Goal: Transaction & Acquisition: Subscribe to service/newsletter

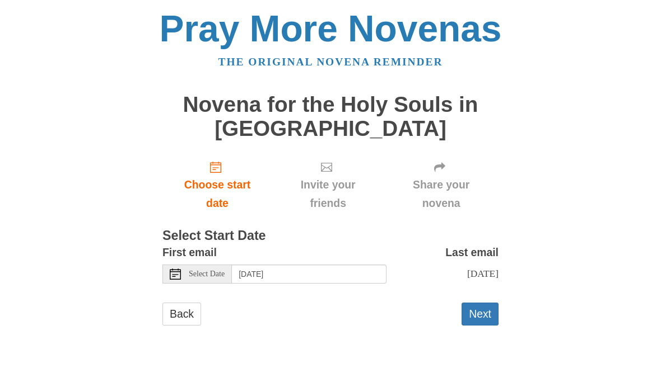
click at [221, 270] on span "Select Date" at bounding box center [207, 274] width 36 height 8
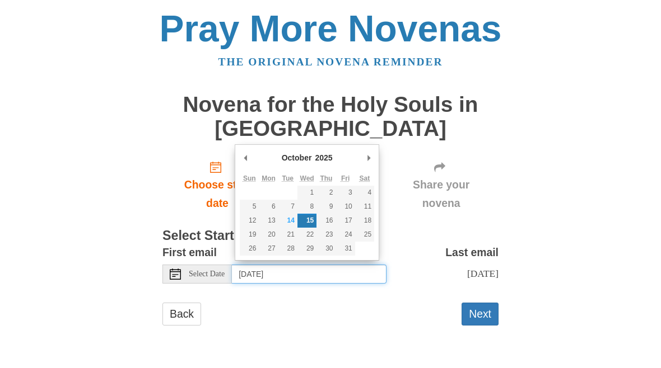
type input "Friday, October 24th"
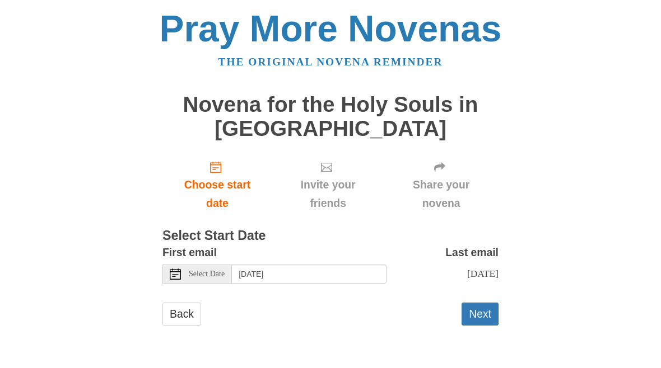
click at [478, 313] on button "Next" at bounding box center [479, 314] width 37 height 23
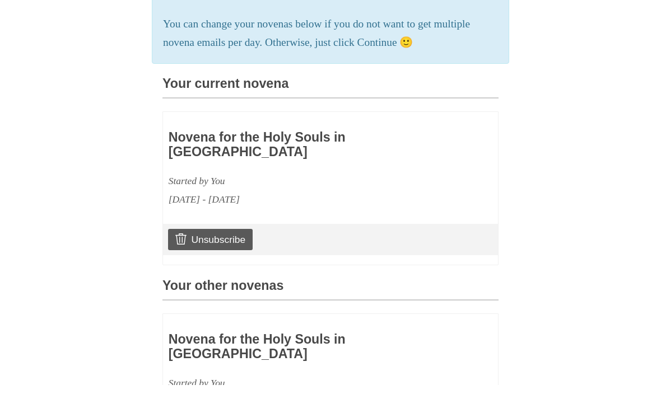
scroll to position [232, 0]
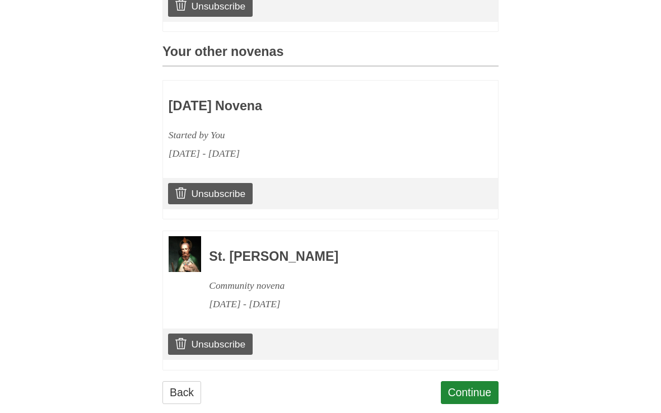
scroll to position [546, 0]
click at [461, 368] on link "Continue" at bounding box center [470, 393] width 58 height 23
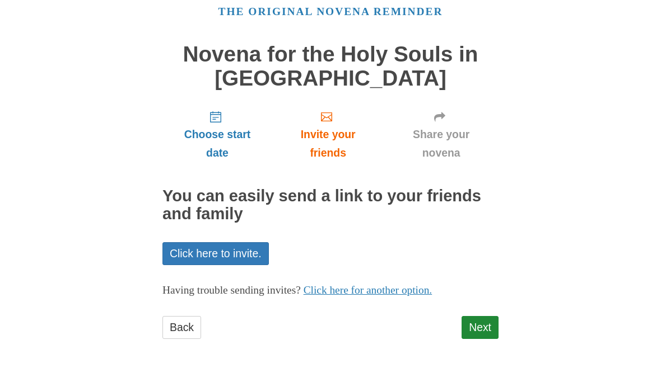
scroll to position [50, 0]
click at [178, 322] on link "Back" at bounding box center [181, 328] width 39 height 23
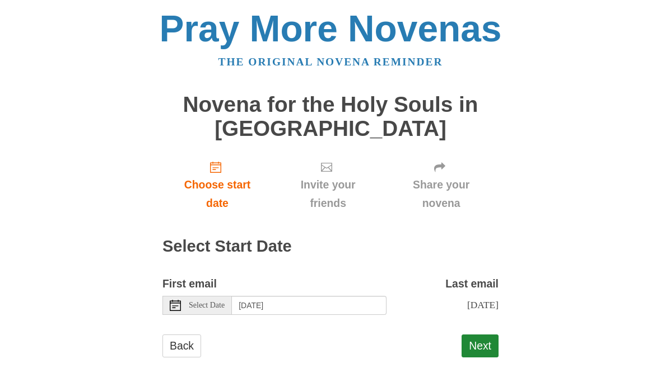
click at [176, 339] on link "Back" at bounding box center [181, 346] width 39 height 23
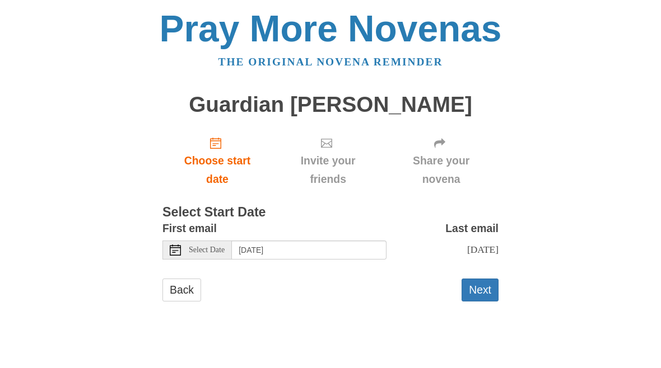
click at [45, 18] on body "Pray More Novenas The original novena reminder Guardian Angel Novena Choose sta…" at bounding box center [330, 167] width 661 height 334
click at [343, 206] on h3 "Select Start Date" at bounding box center [330, 213] width 336 height 15
click at [204, 251] on div "Select Date" at bounding box center [196, 250] width 69 height 19
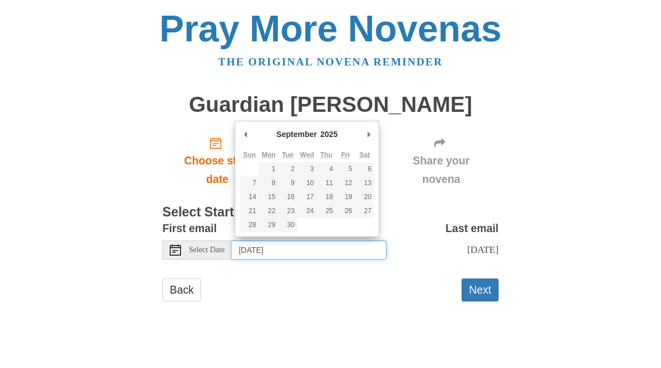
type input "Tuesday, September 23rd"
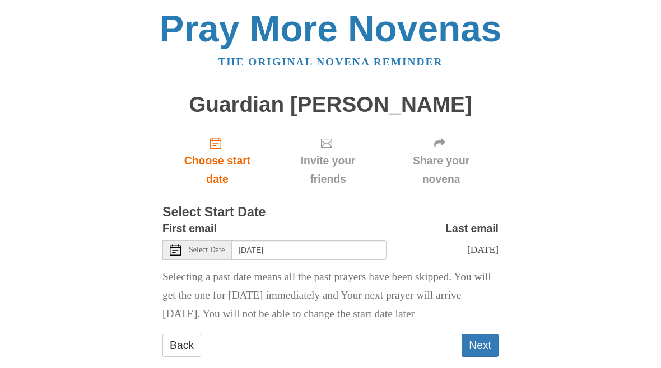
click at [478, 343] on button "Next" at bounding box center [479, 345] width 37 height 23
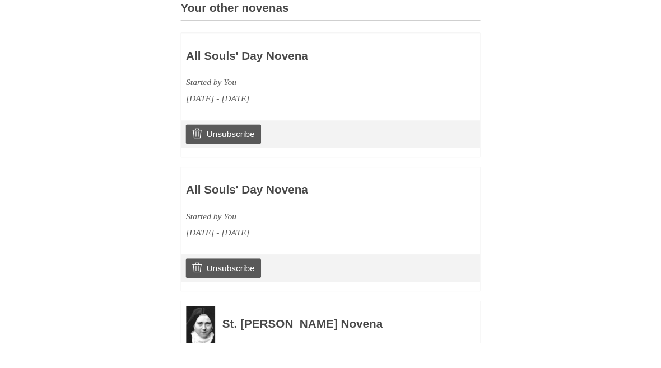
scroll to position [474, 0]
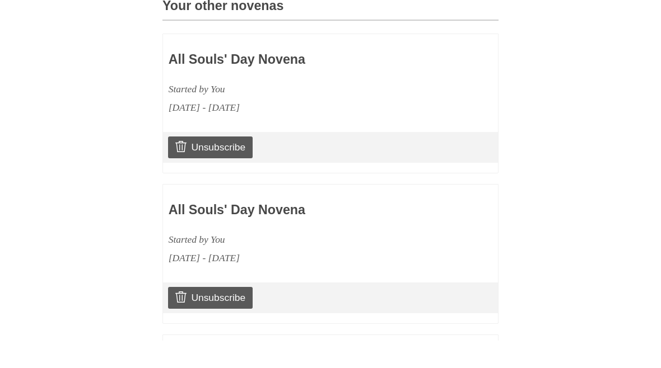
click at [219, 315] on link "Unsubscribe" at bounding box center [210, 325] width 85 height 21
